Goal: Navigation & Orientation: Find specific page/section

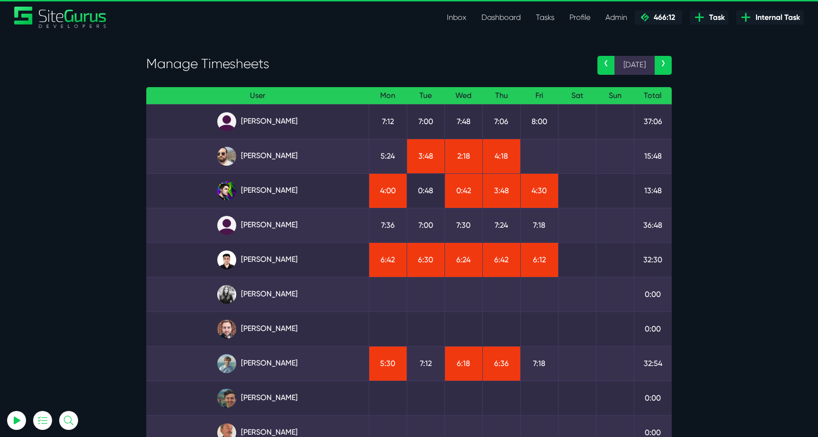
click at [161, 38] on div "Manage Timesheets ‹ 15 Sep › User Mon Tue Wed Thu Fri Sat Sun Total Angel Dagon…" at bounding box center [408, 293] width 539 height 521
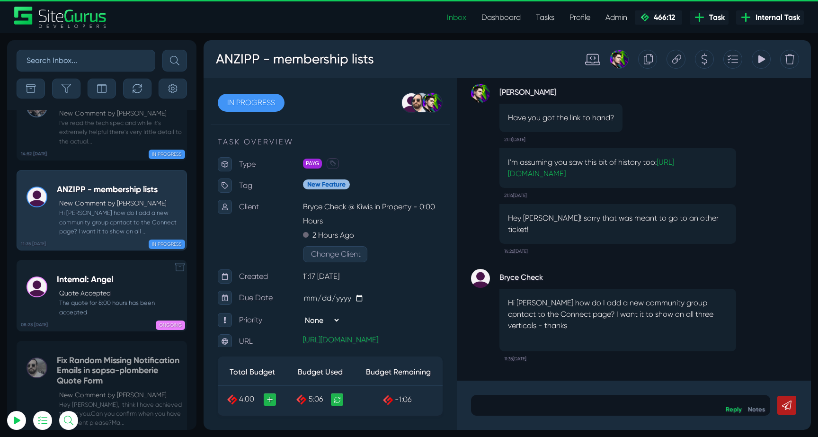
click at [106, 298] on small "The quote for 8:00 hours has been accepted" at bounding box center [119, 307] width 125 height 18
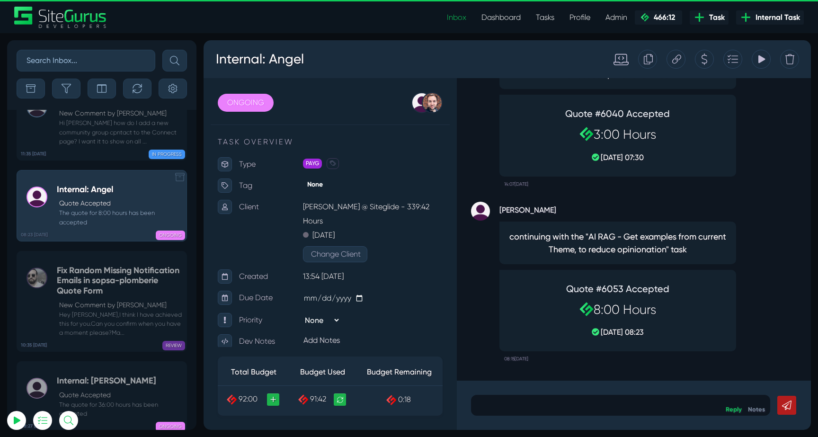
scroll to position [-37520, 0]
